Goal: Information Seeking & Learning: Learn about a topic

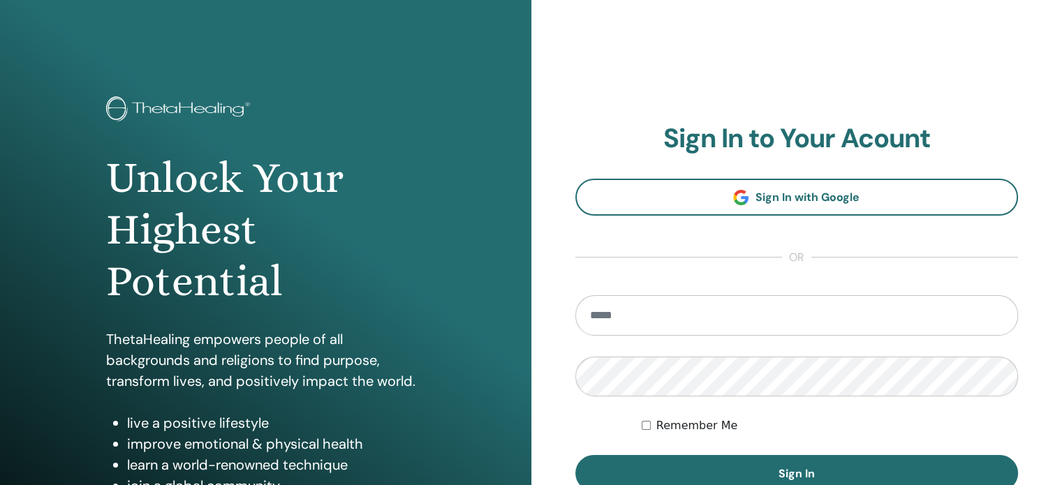
click at [619, 320] on input "email" at bounding box center [796, 315] width 443 height 40
type input "**********"
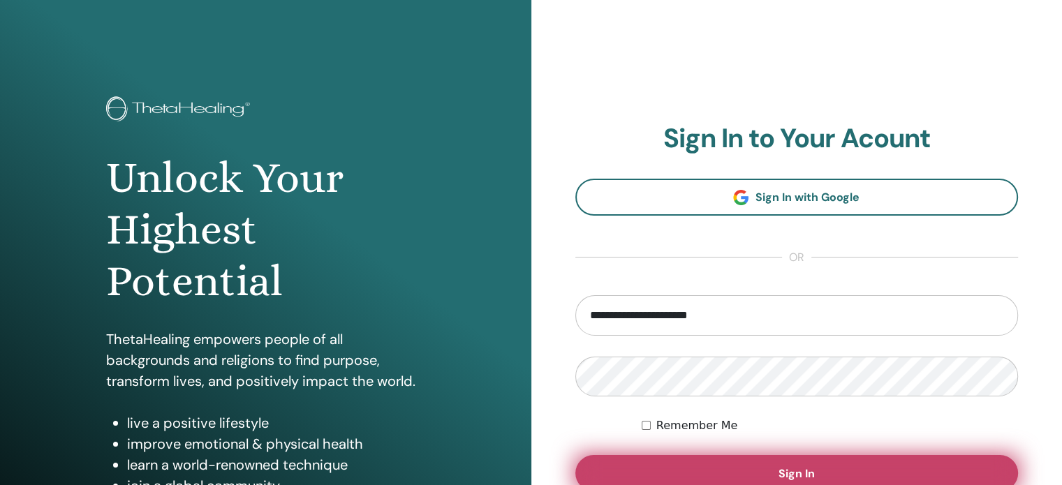
click at [727, 477] on button "Sign In" at bounding box center [796, 473] width 443 height 36
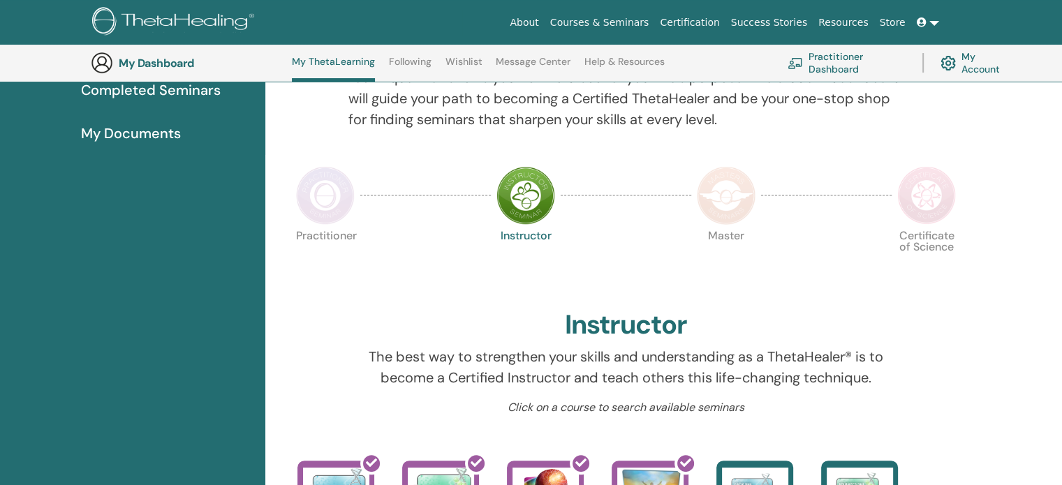
scroll to position [232, 0]
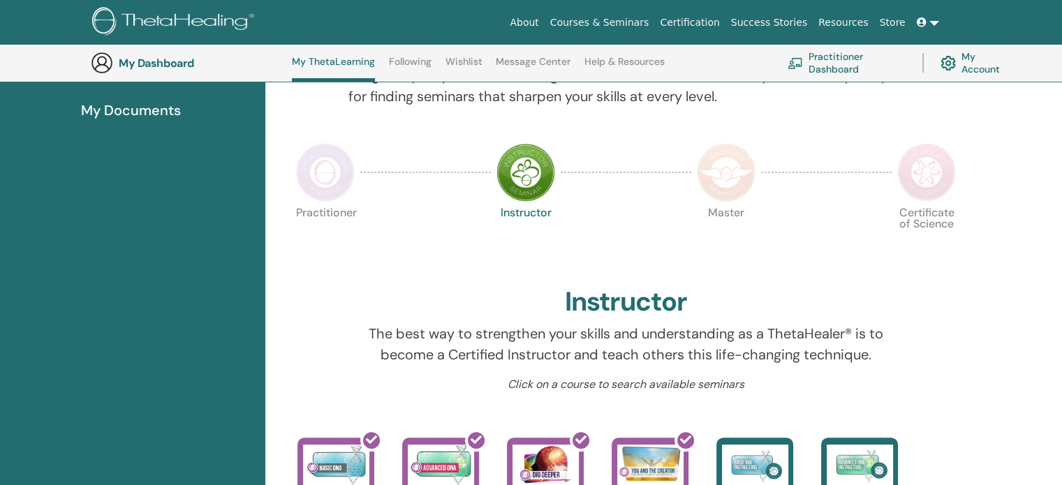
click at [302, 169] on img at bounding box center [325, 172] width 59 height 59
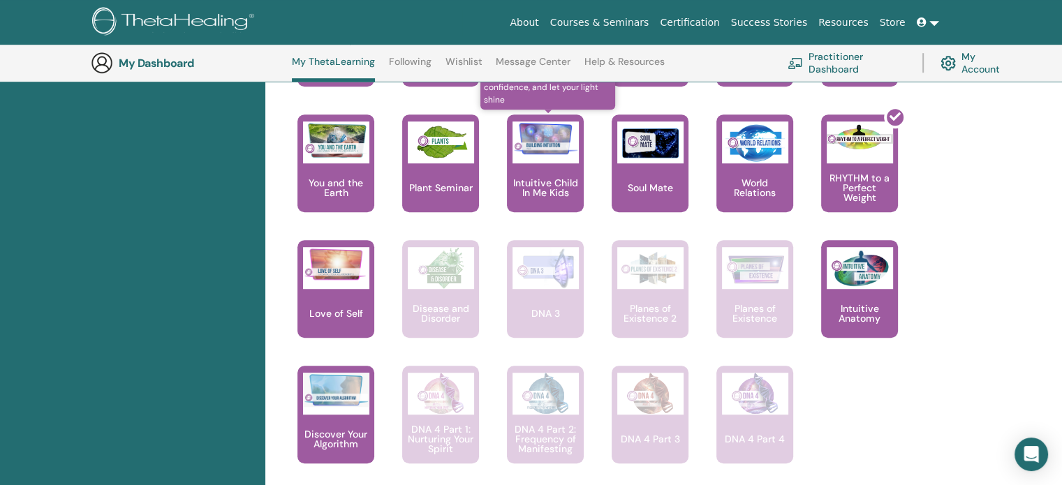
scroll to position [868, 0]
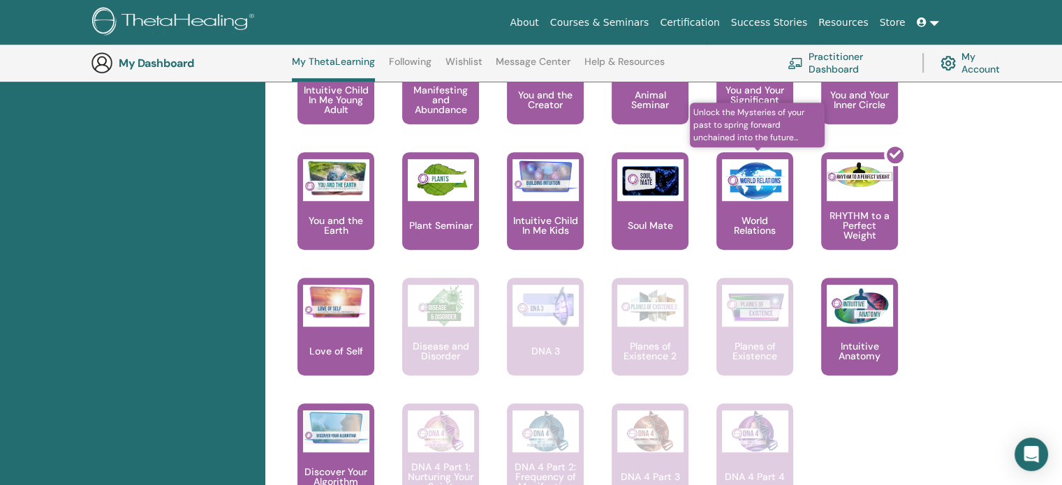
click at [746, 216] on p "World Relations" at bounding box center [754, 226] width 77 height 20
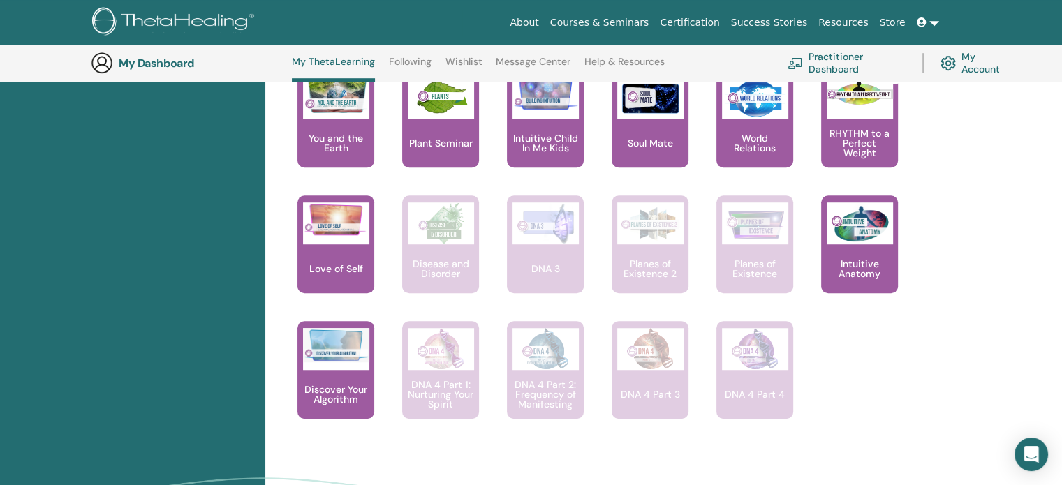
scroll to position [952, 0]
